Goal: Task Accomplishment & Management: Use online tool/utility

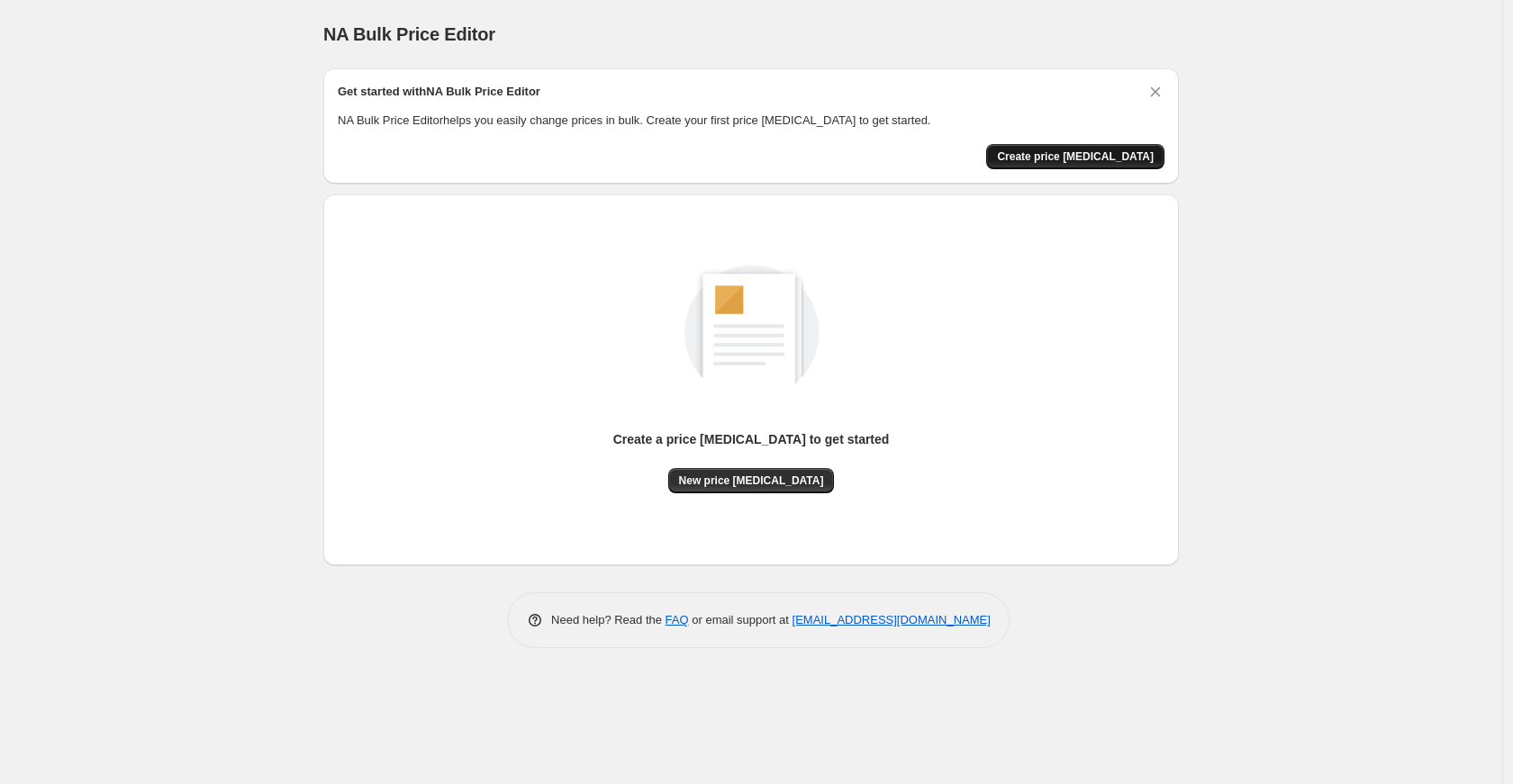
click at [1098, 157] on span "Create price change job" at bounding box center [1075, 156] width 157 height 14
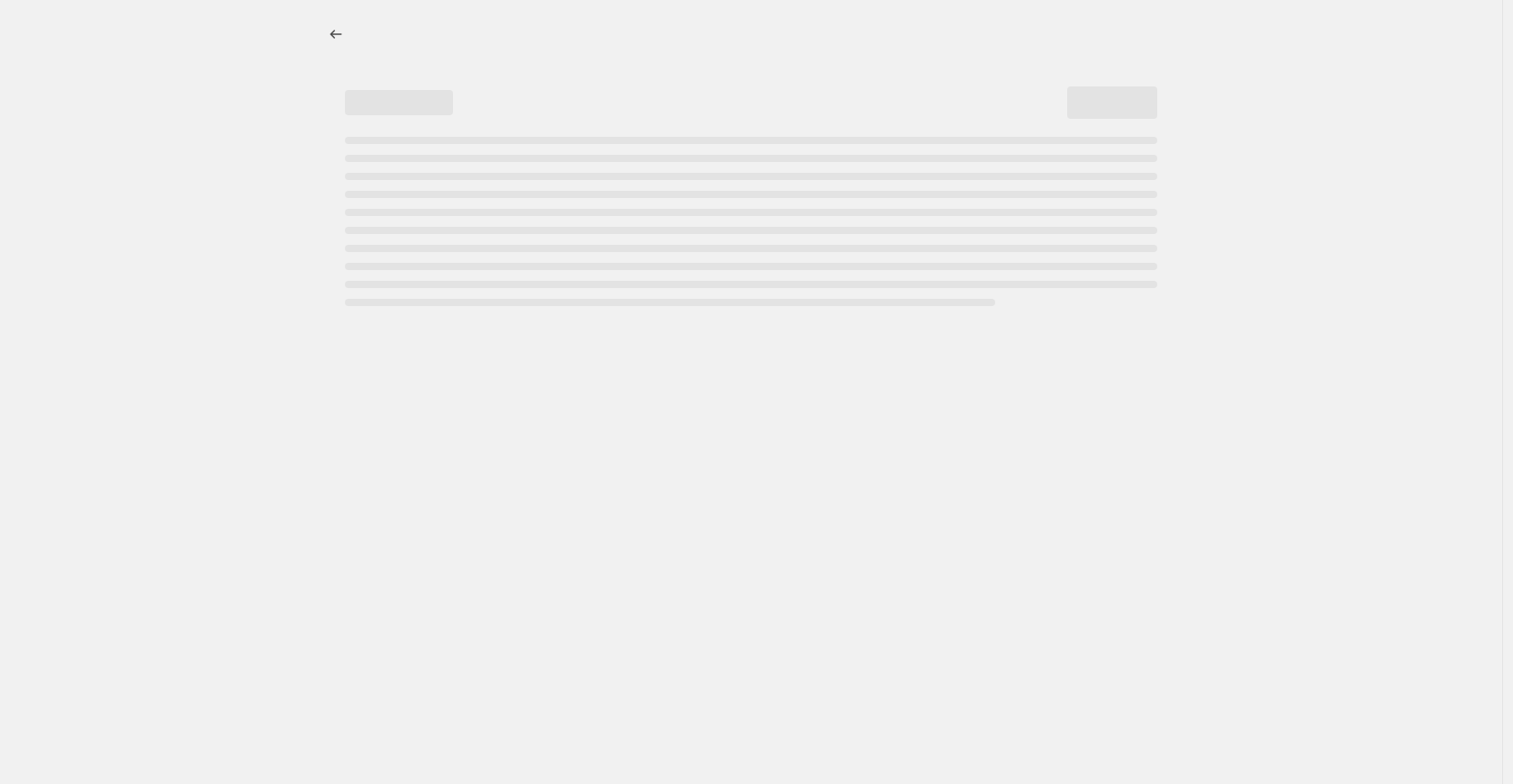
select select "percentage"
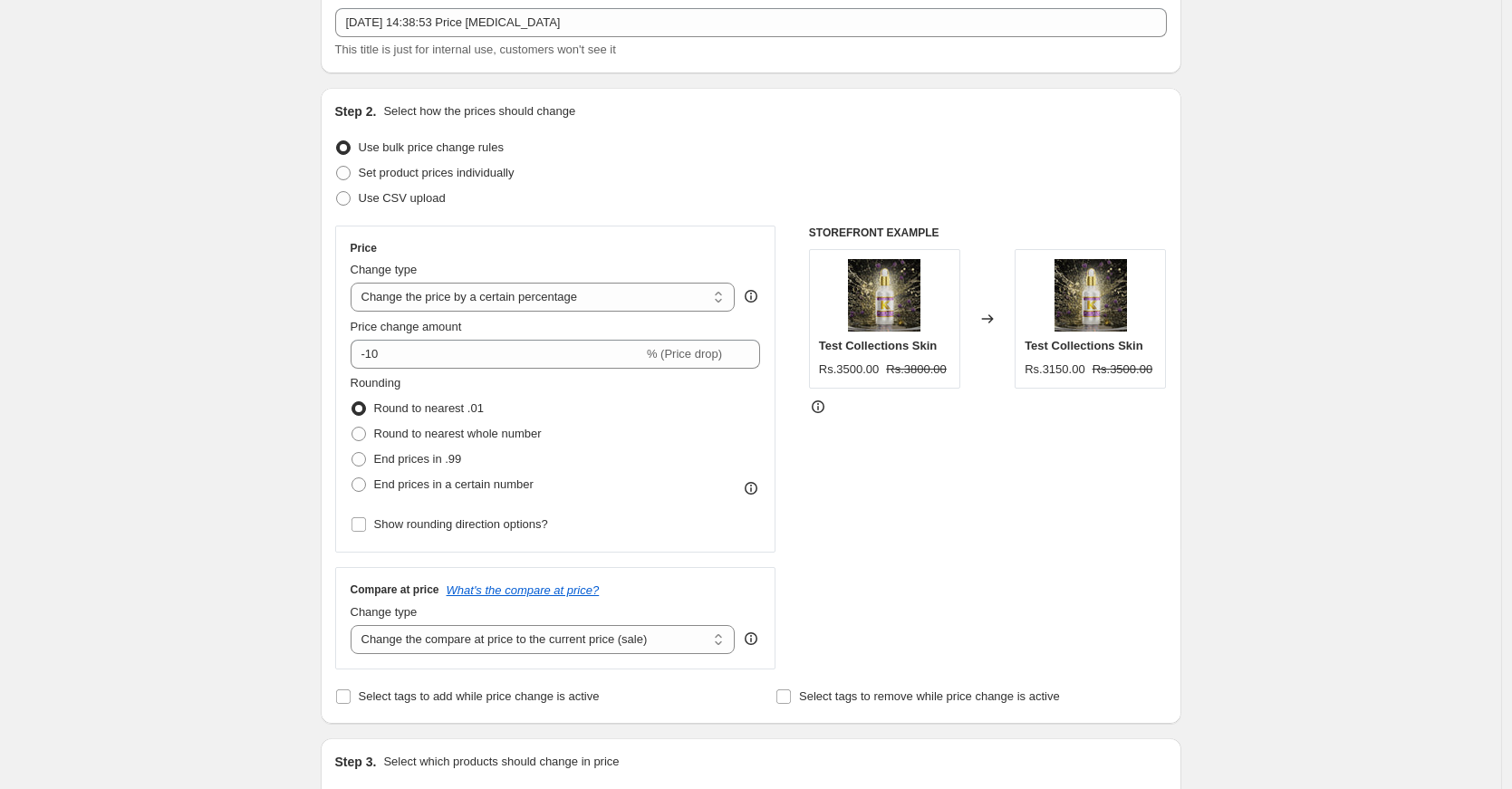
scroll to position [107, 0]
click at [515, 178] on span "Set product prices individually" at bounding box center [436, 173] width 156 height 13
click at [337, 167] on input "Set product prices individually" at bounding box center [336, 166] width 1 height 1
radio input "true"
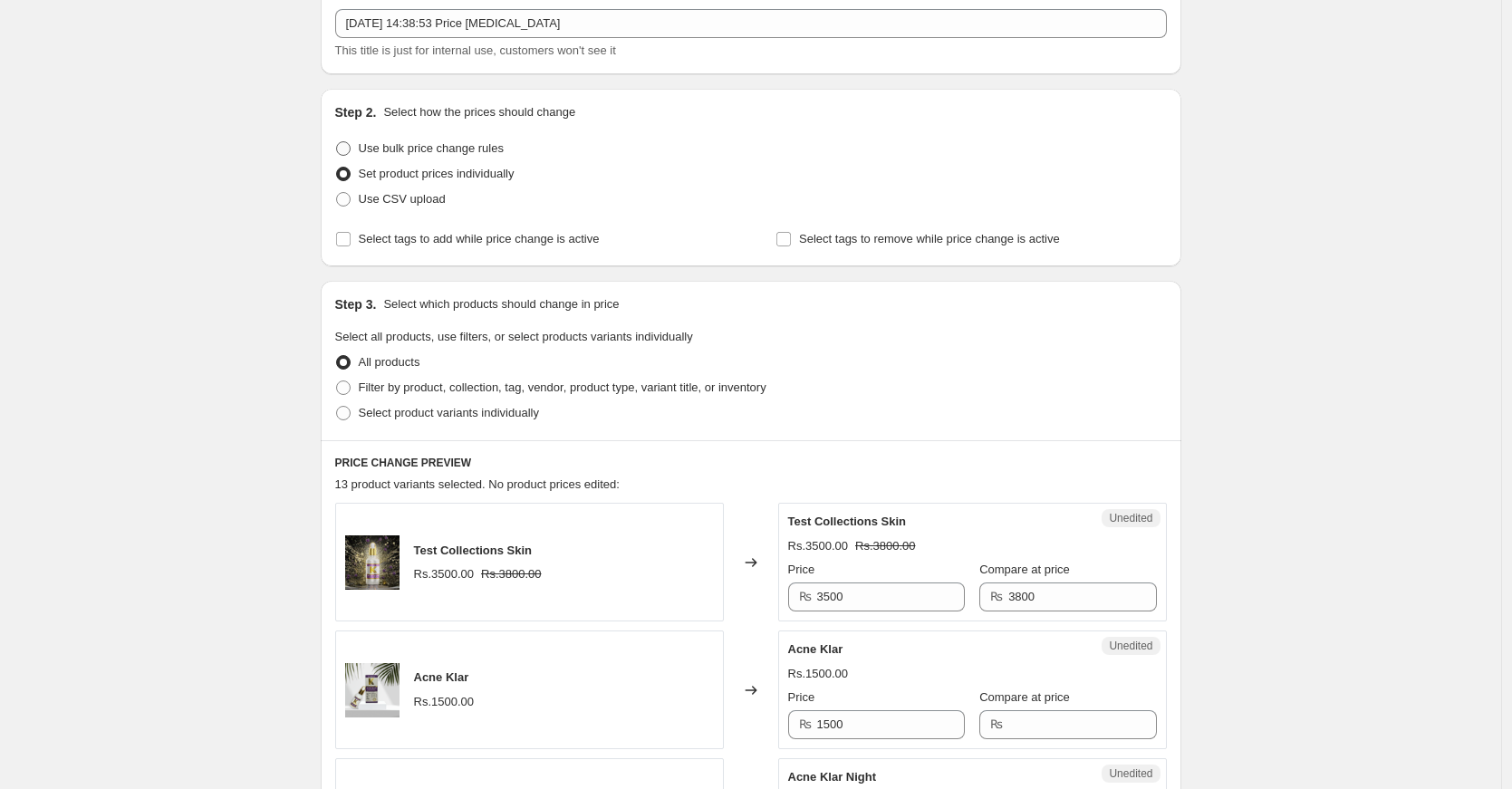
click at [473, 151] on span "Use bulk price change rules" at bounding box center [431, 148] width 144 height 13
click at [337, 143] on input "Use bulk price change rules" at bounding box center [336, 142] width 1 height 1
radio input "true"
select select "percentage"
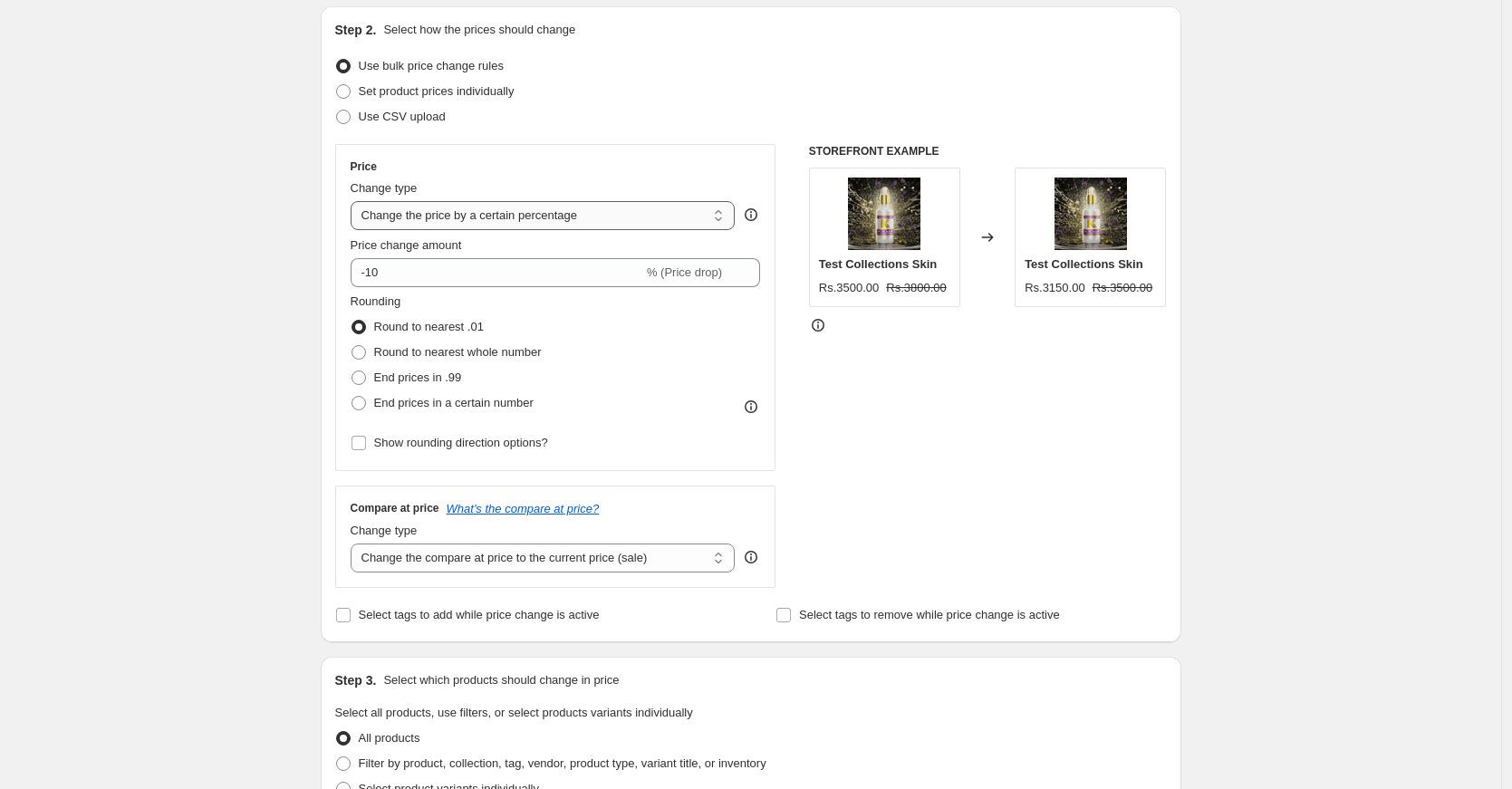
scroll to position [213, 0]
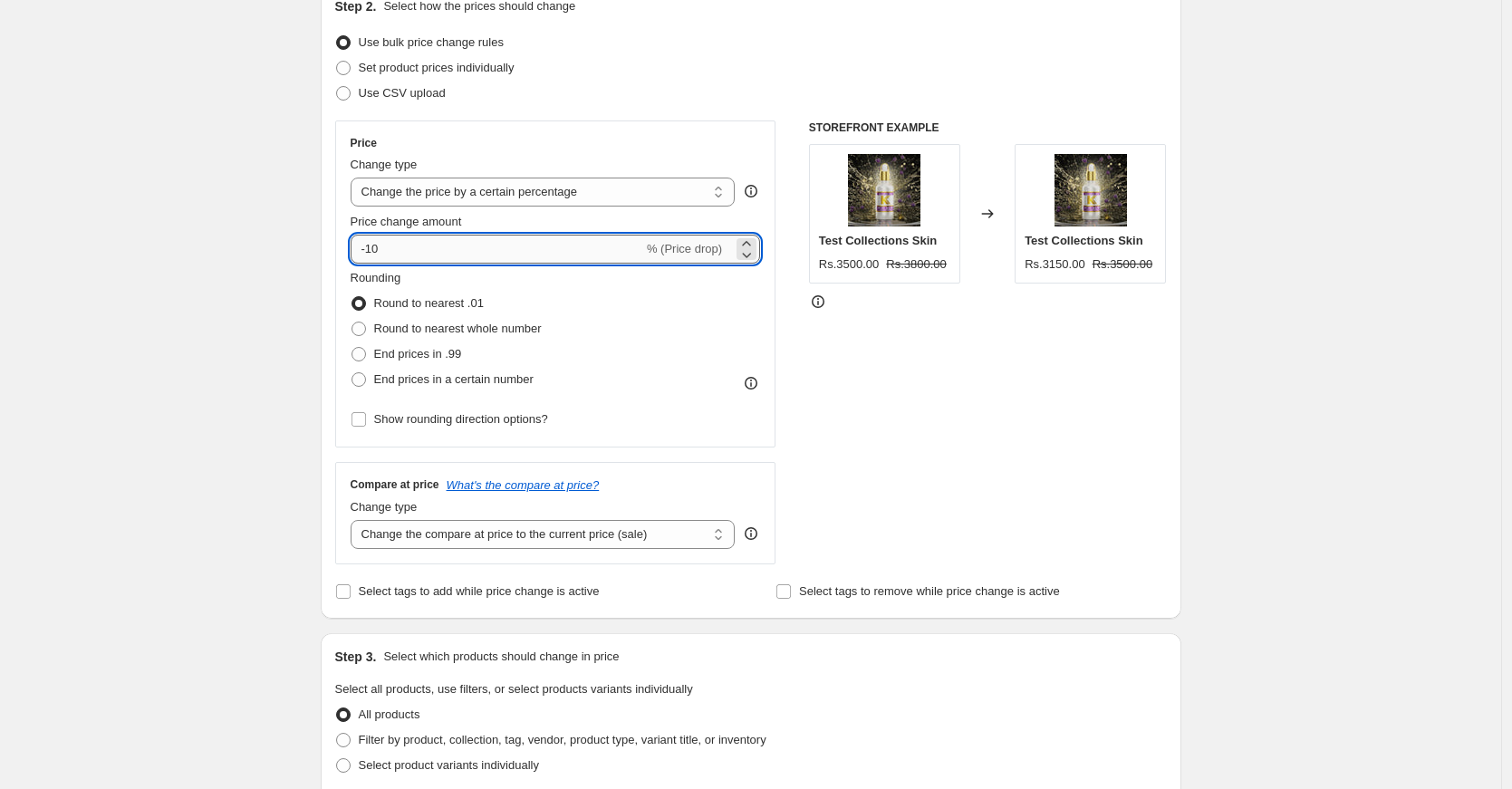
click at [510, 253] on input "-10" at bounding box center [497, 249] width 293 height 29
click at [373, 253] on input "020" at bounding box center [486, 249] width 272 height 29
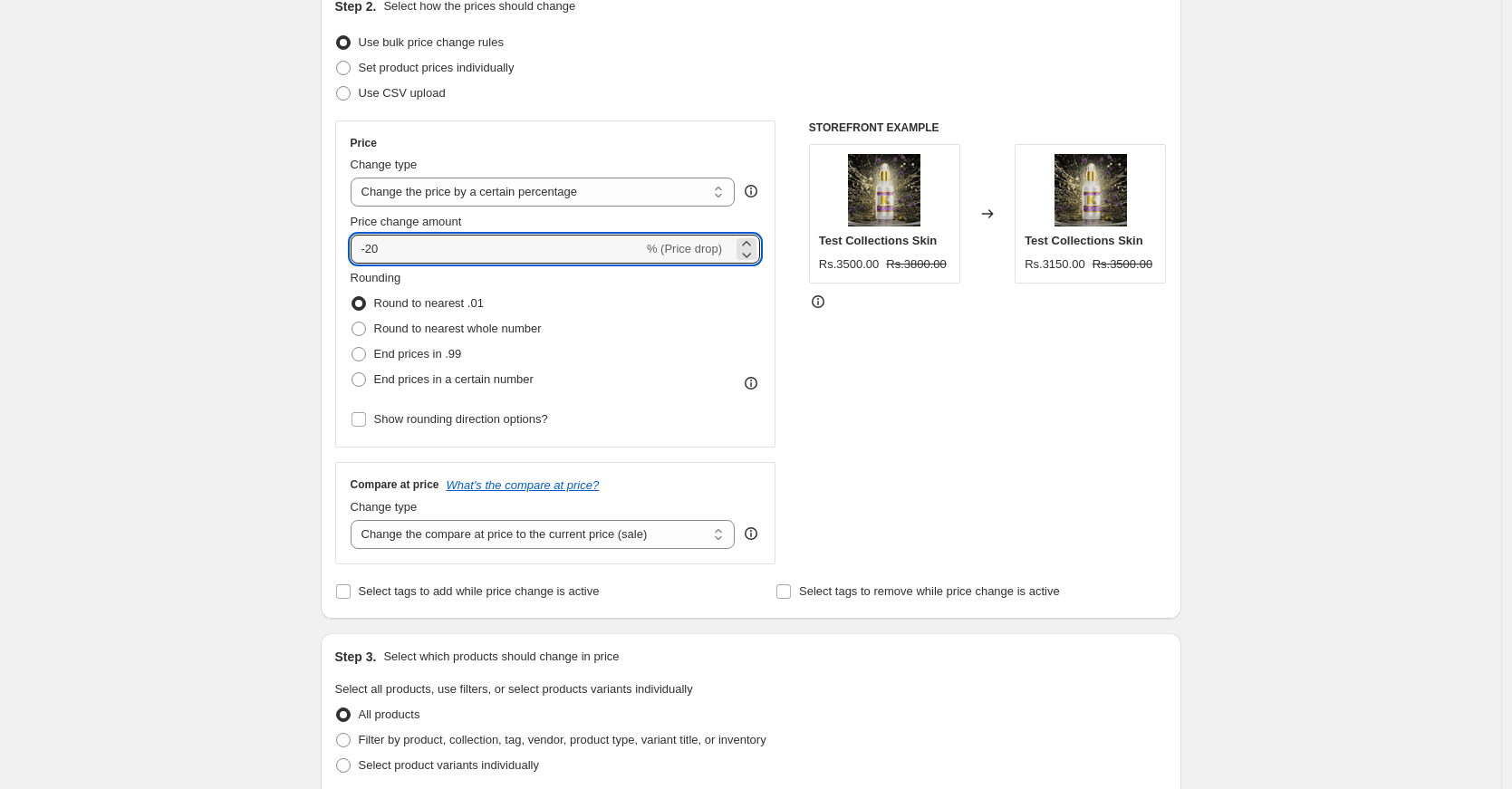
type input "-20"
click at [292, 306] on div "Create new price change job. This page is ready Create new price change job Dra…" at bounding box center [750, 693] width 1501 height 1811
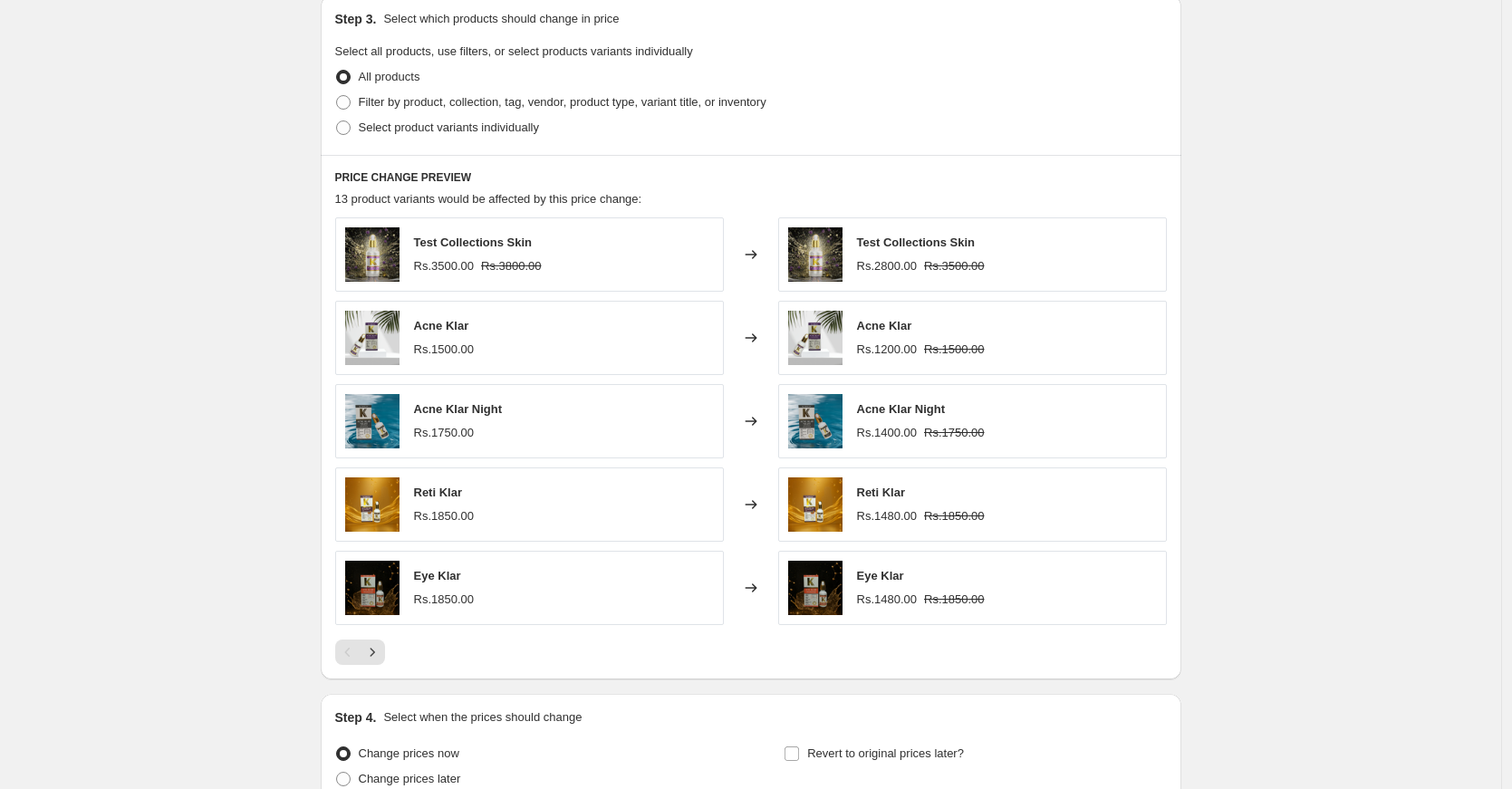
scroll to position [1022, 0]
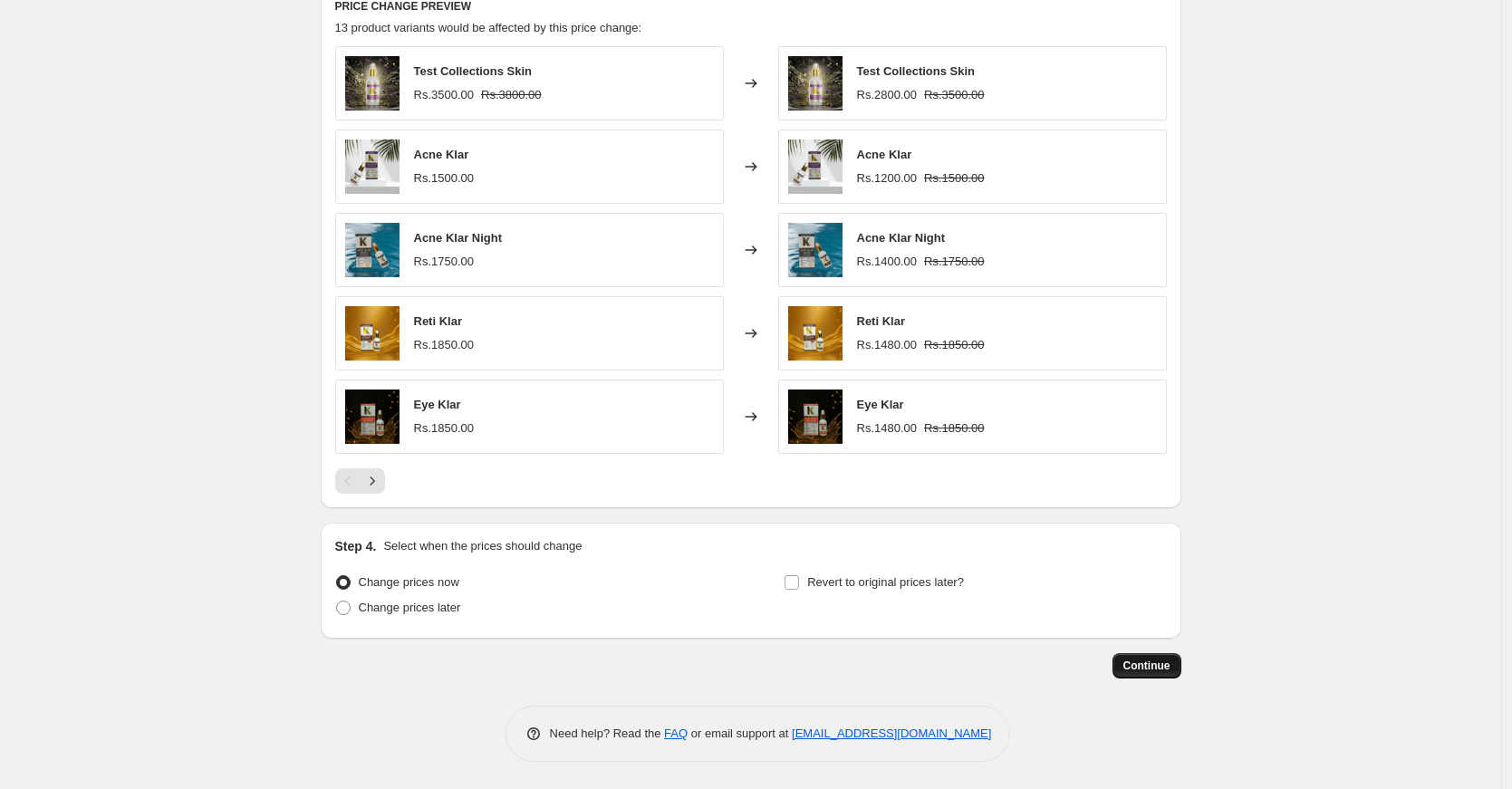
click at [1158, 660] on span "Continue" at bounding box center [1147, 665] width 47 height 14
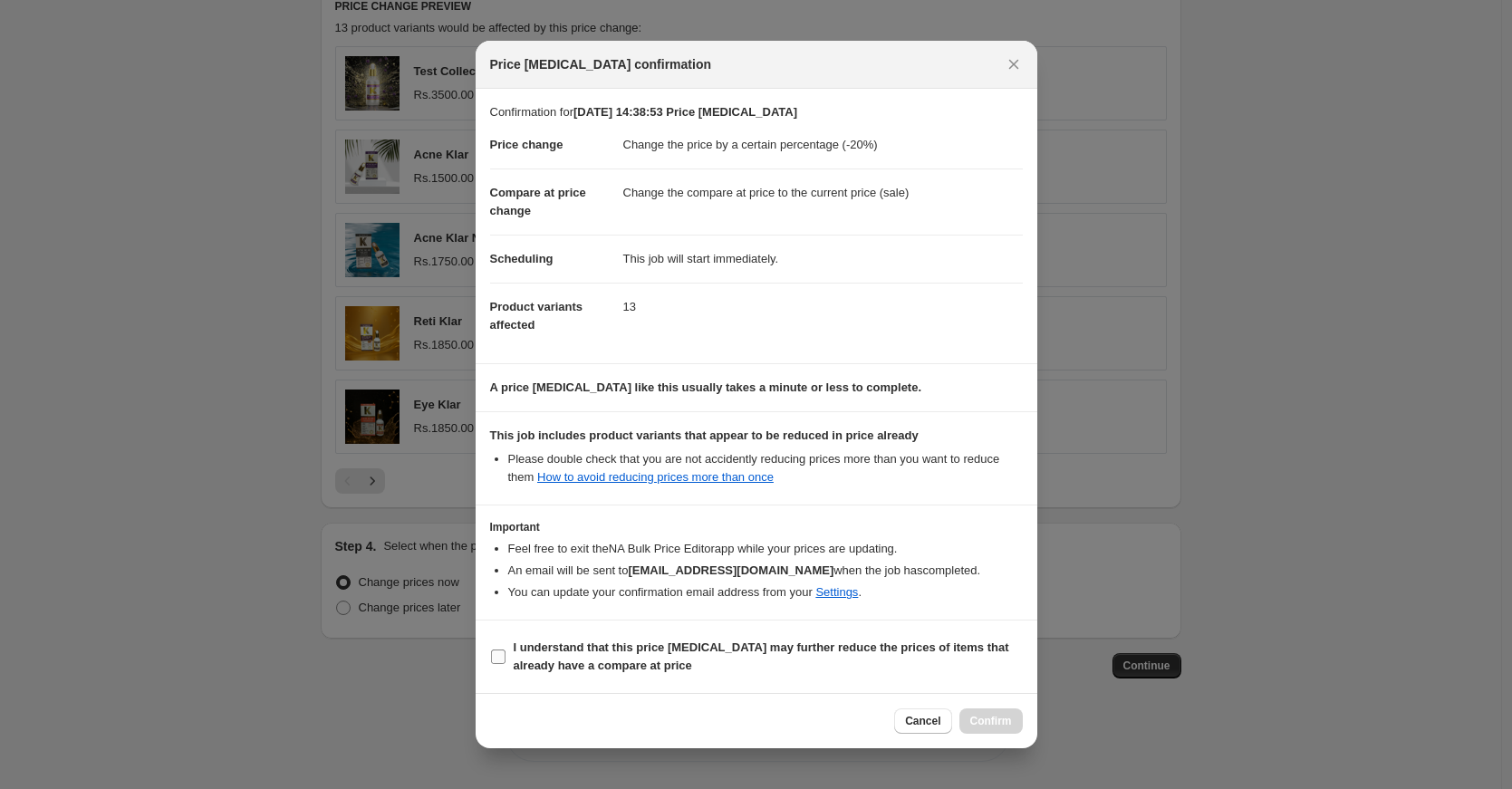
click at [569, 658] on span "I understand that this price change job may further reduce the prices of items …" at bounding box center [768, 657] width 509 height 36
click at [505, 658] on input "I understand that this price change job may further reduce the prices of items …" at bounding box center [498, 657] width 14 height 14
checkbox input "true"
click at [995, 720] on span "Confirm" at bounding box center [991, 721] width 42 height 14
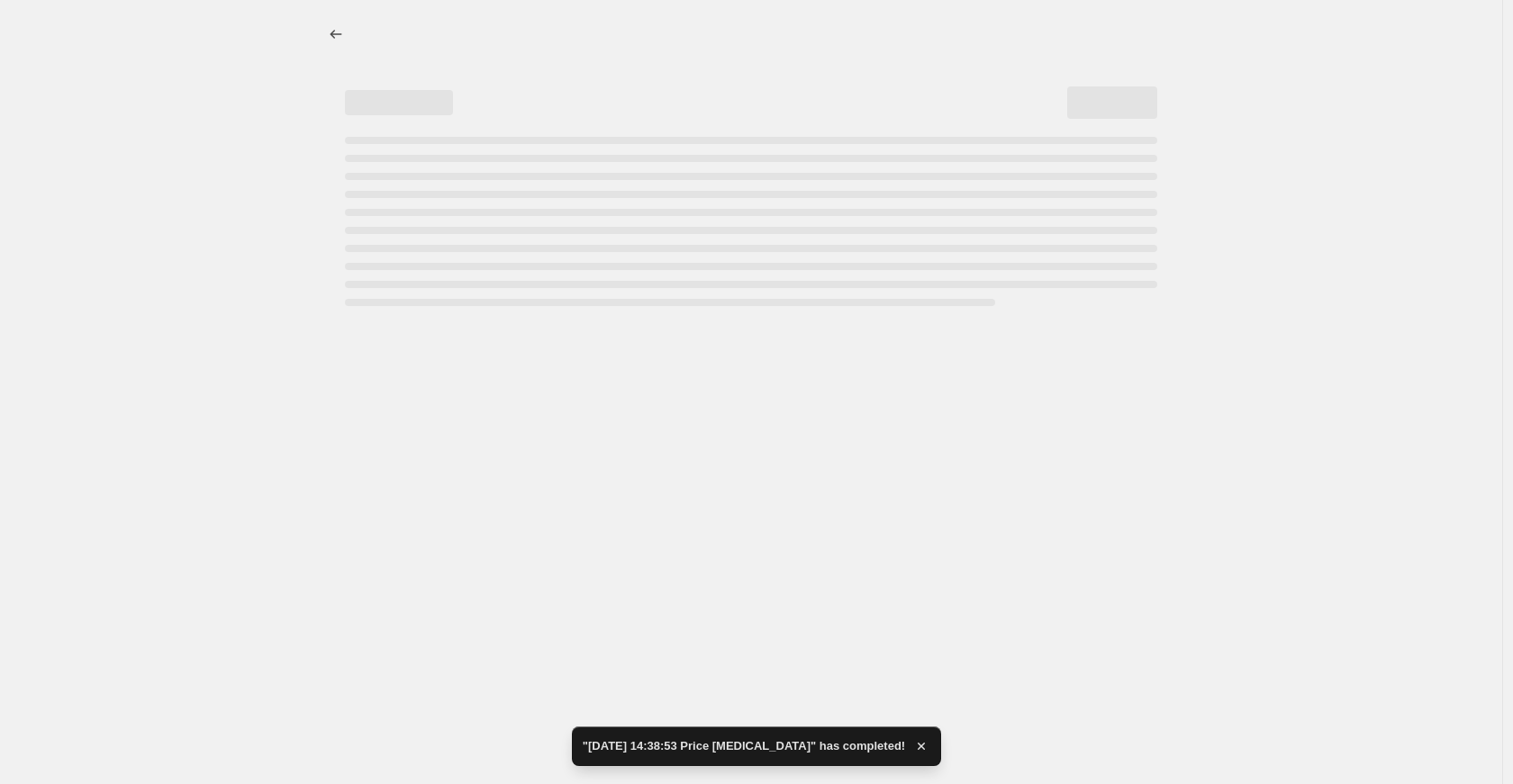
select select "percentage"
